Goal: Navigation & Orientation: Find specific page/section

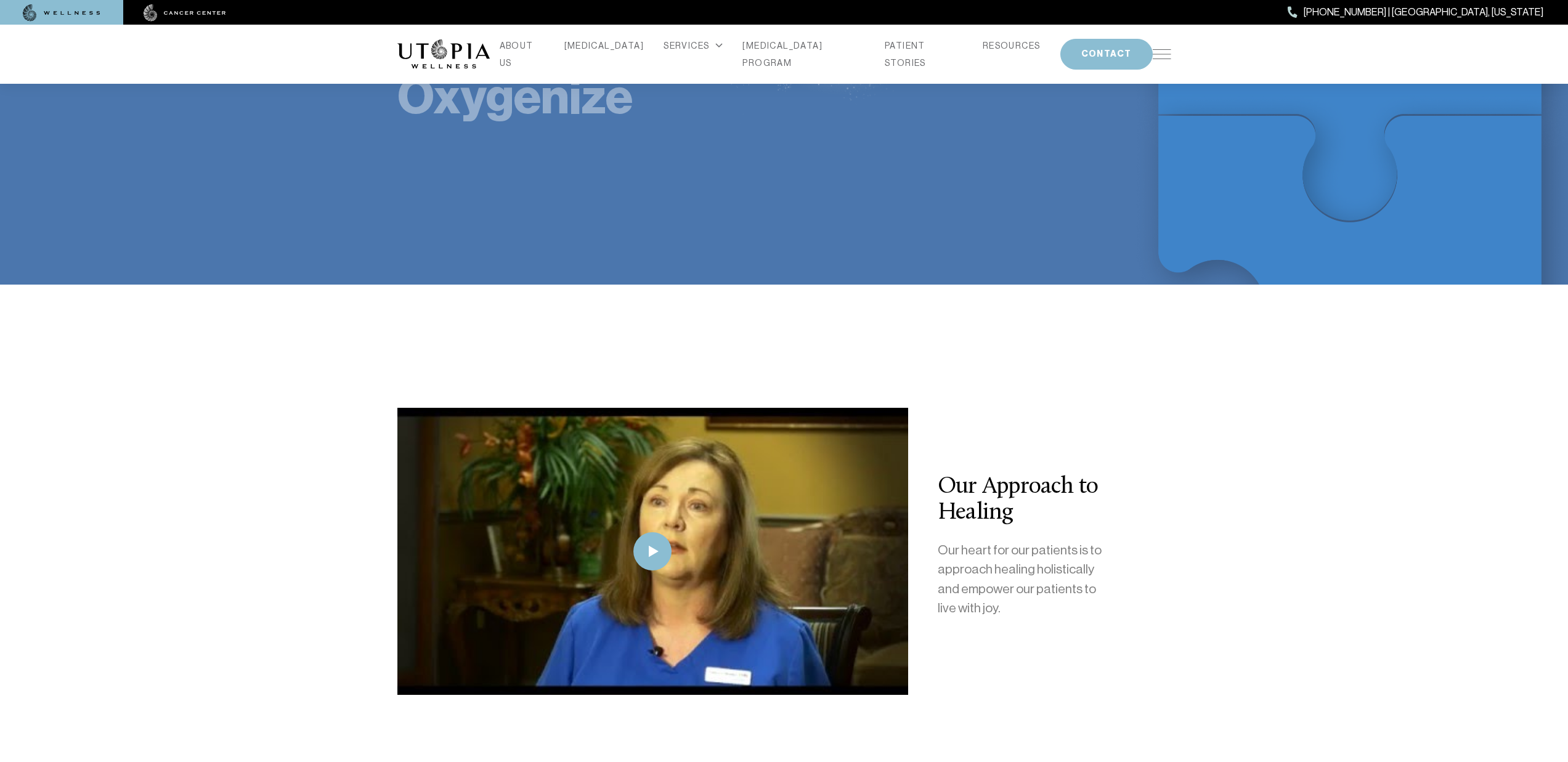
scroll to position [2724, 0]
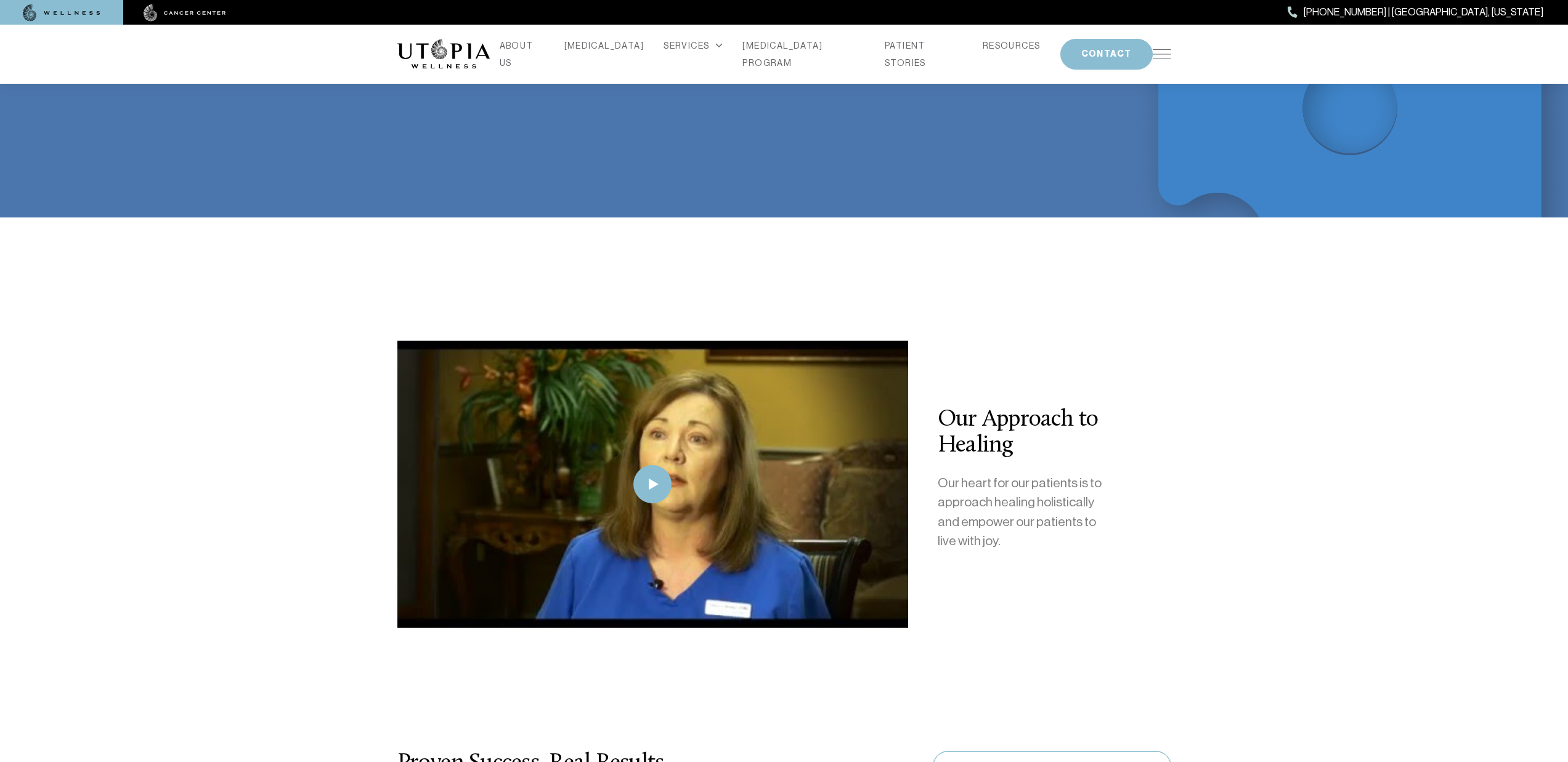
click at [153, 10] on img at bounding box center [185, 13] width 83 height 17
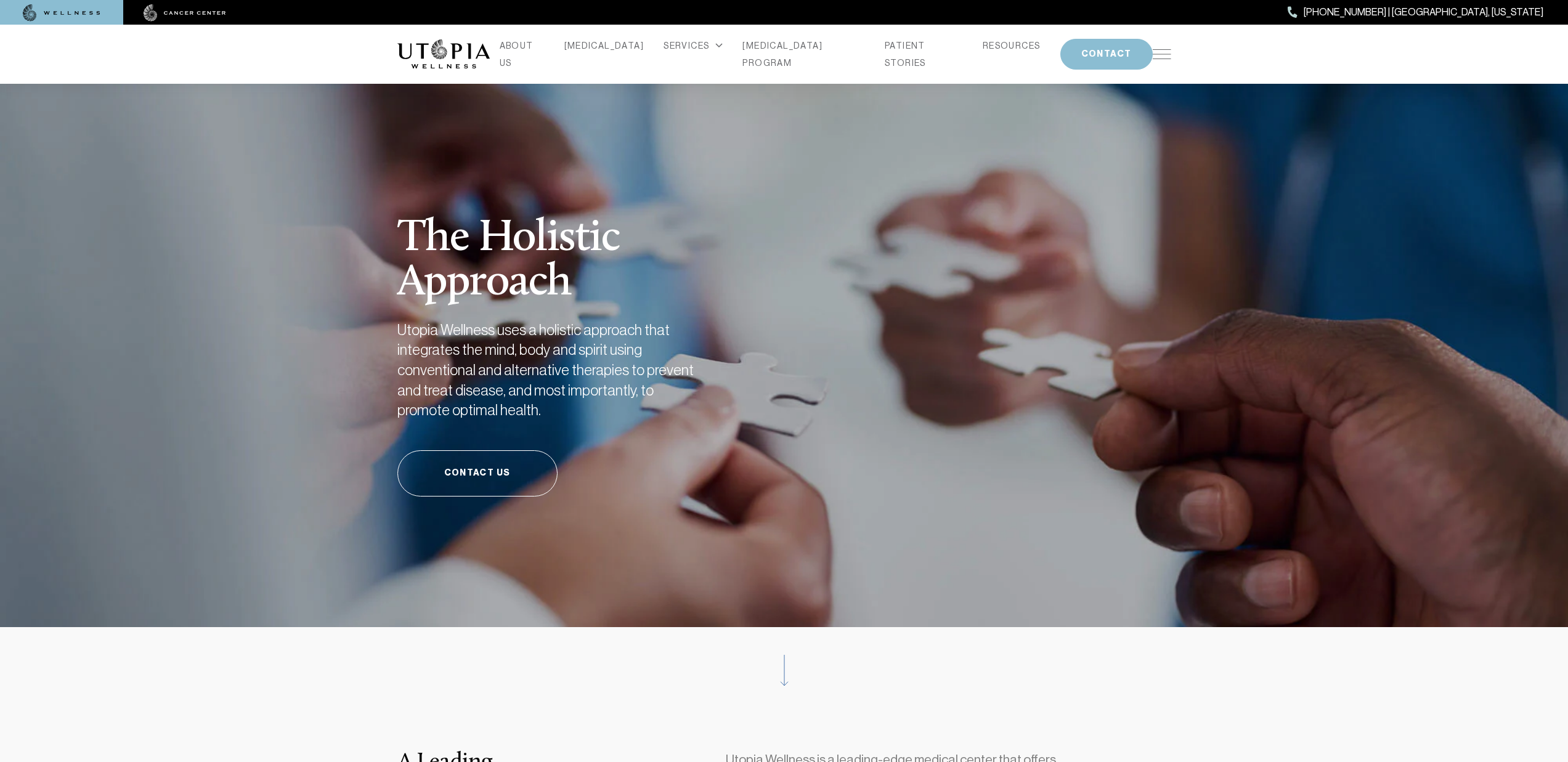
click at [413, 72] on div "ABOUT US [MEDICAL_DATA] SERVICES Services Overview [MEDICAL_DATA]: What It Is, …" at bounding box center [784, 54] width 774 height 59
click at [413, 66] on img at bounding box center [443, 54] width 92 height 29
click at [454, 47] on img at bounding box center [443, 54] width 92 height 29
click at [204, 18] on img at bounding box center [185, 13] width 83 height 17
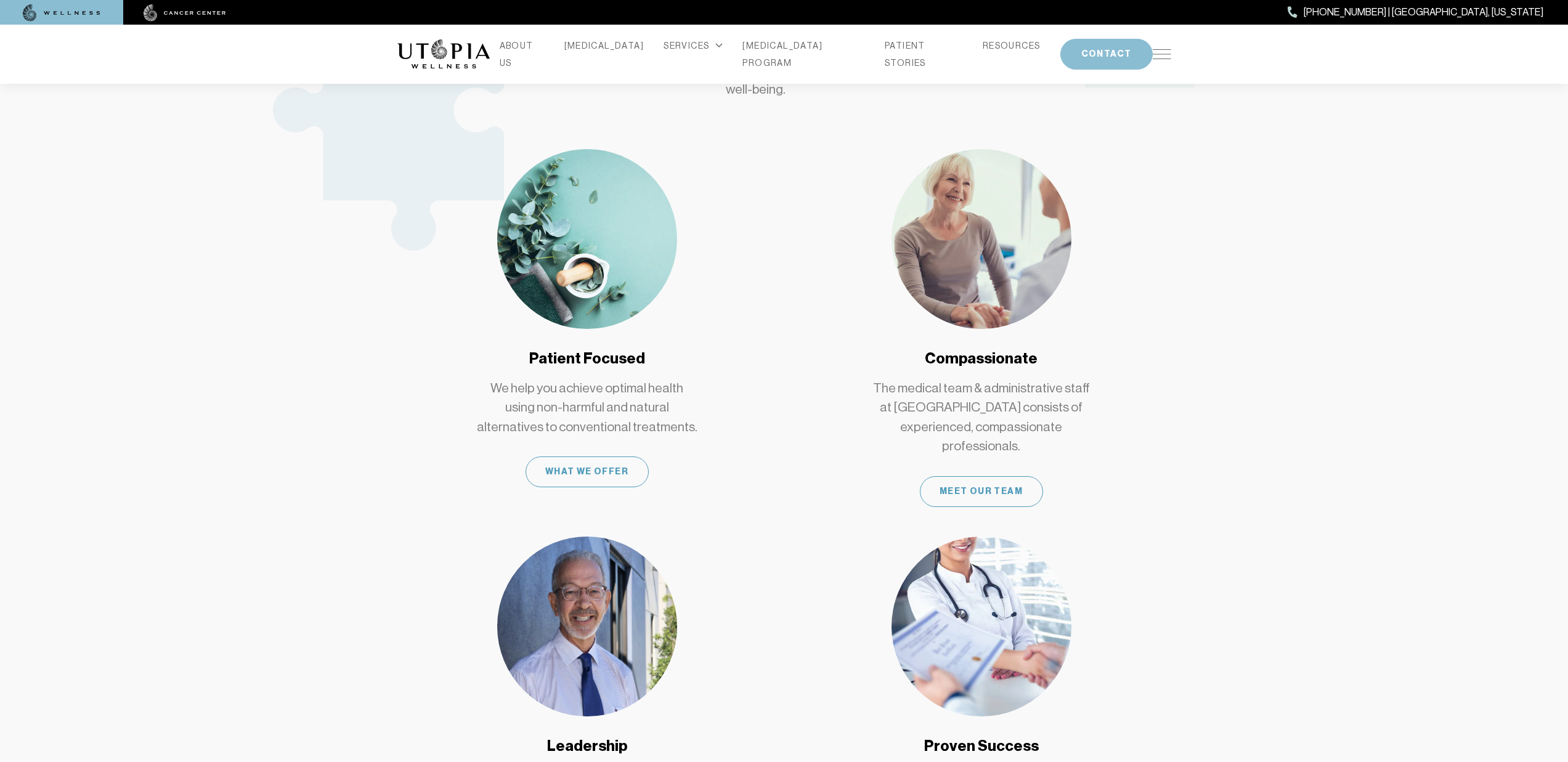
scroll to position [781, 0]
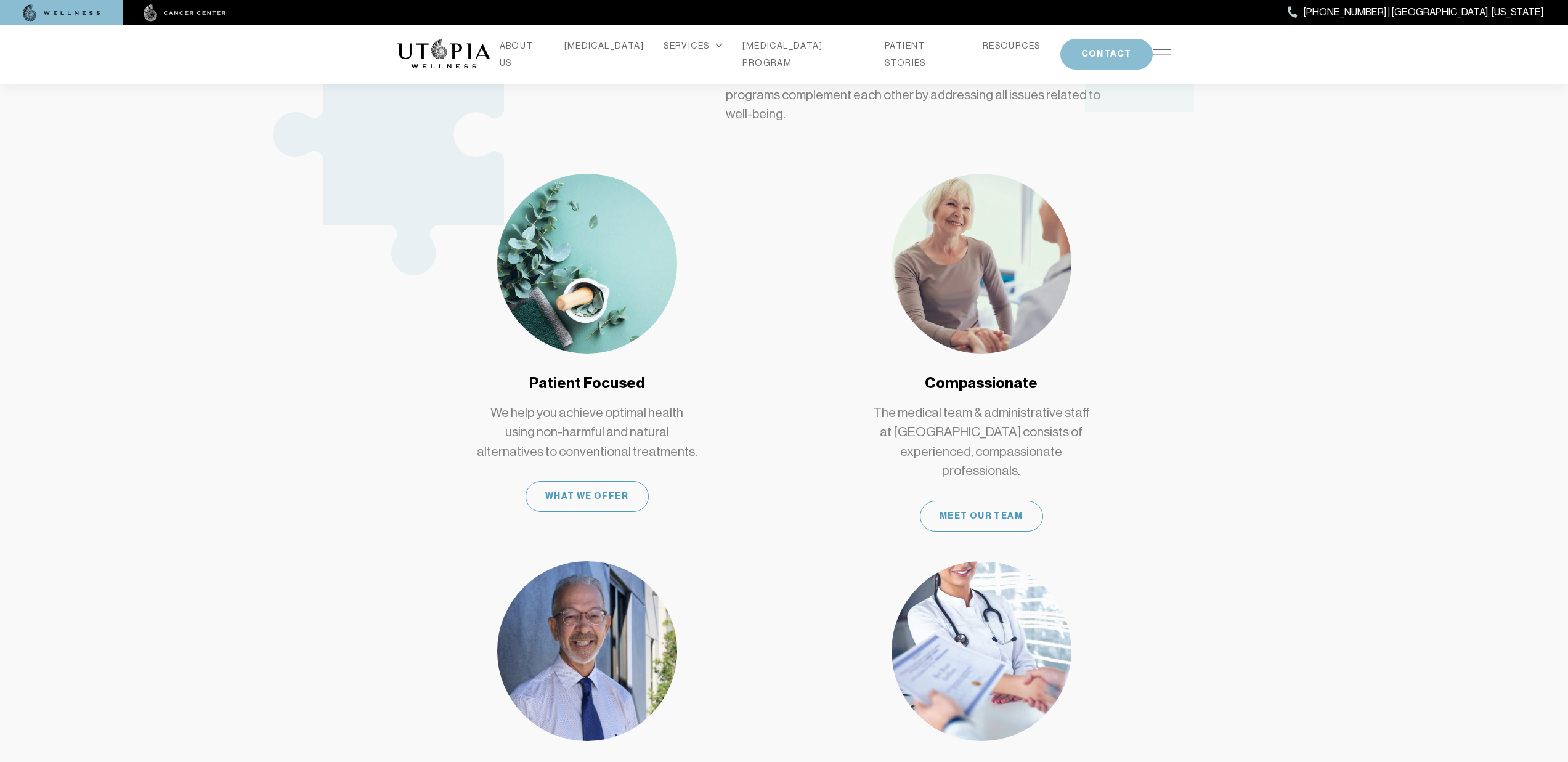
click at [204, 3] on div at bounding box center [184, 12] width 123 height 25
click at [200, 11] on img at bounding box center [185, 13] width 83 height 17
